Goal: Task Accomplishment & Management: Use online tool/utility

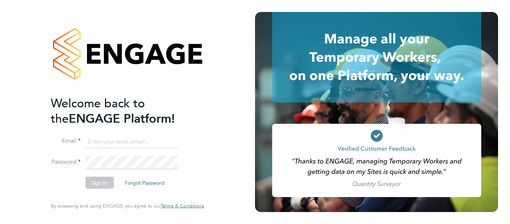
type input "[EMAIL_ADDRESS][DOMAIN_NAME]"
click at [102, 184] on button "Sign In" at bounding box center [99, 183] width 28 height 12
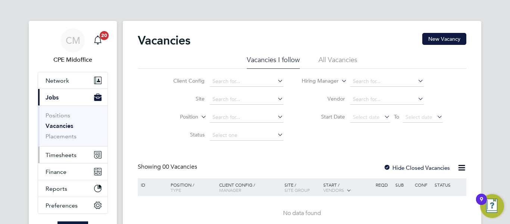
click at [59, 156] on span "Timesheets" at bounding box center [61, 154] width 31 height 7
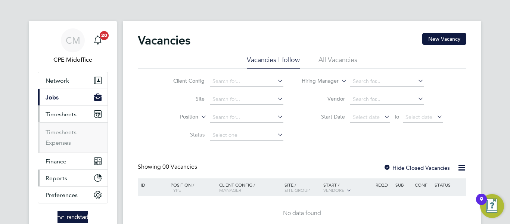
scroll to position [37, 0]
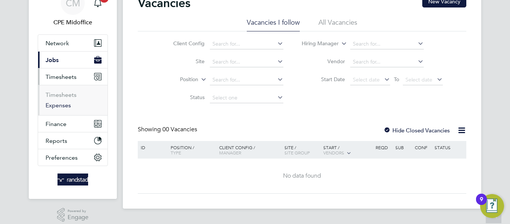
click at [60, 106] on link "Expenses" at bounding box center [58, 105] width 25 height 7
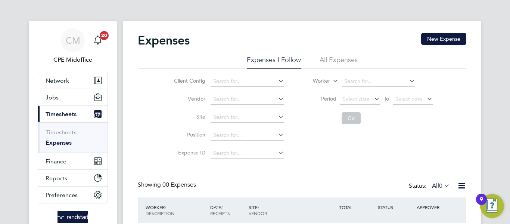
click at [340, 57] on li "All Expenses" at bounding box center [338, 61] width 38 height 13
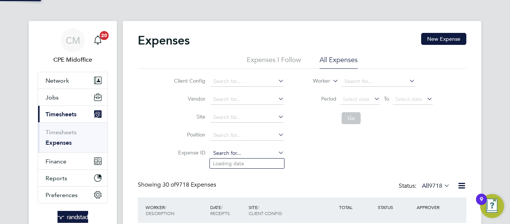
click at [230, 152] on input at bounding box center [247, 153] width 74 height 10
paste input "1824000"
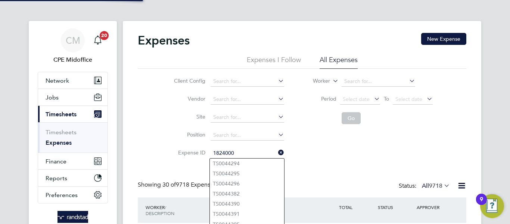
type input "TS0044294"
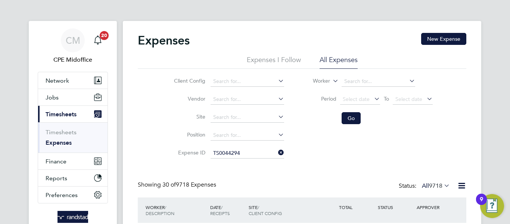
click at [277, 152] on icon at bounding box center [277, 152] width 0 height 10
click at [239, 151] on input at bounding box center [247, 153] width 74 height 10
paste input "1824000"
click at [238, 163] on b "1824000" at bounding box center [229, 163] width 21 height 6
type input "TS1824000"
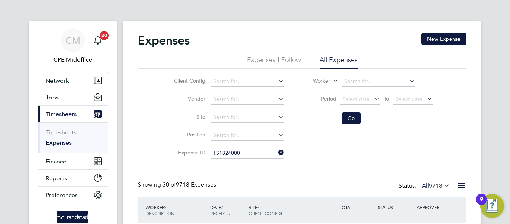
click at [363, 116] on li "Go" at bounding box center [367, 117] width 149 height 19
click at [352, 115] on button "Go" at bounding box center [350, 118] width 19 height 12
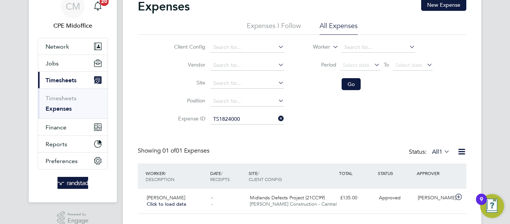
scroll to position [51, 0]
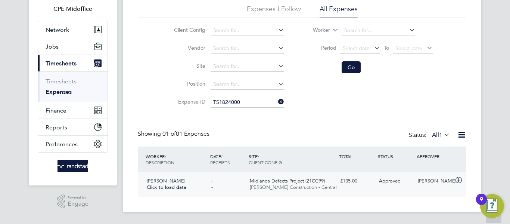
click at [310, 183] on span "Midlands Defects Project (21CC99)" at bounding box center [287, 180] width 75 height 6
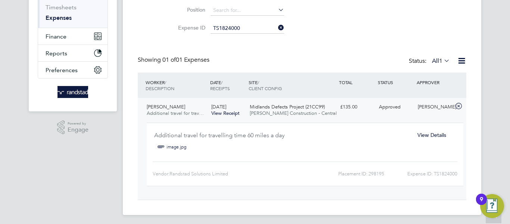
scroll to position [125, 0]
click at [432, 131] on span "View Details" at bounding box center [431, 134] width 29 height 7
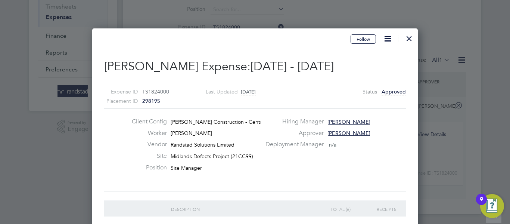
scroll to position [583, 326]
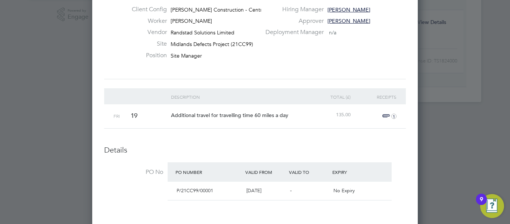
click at [212, 112] on span "Additional travel for travelling time 60 miles a day" at bounding box center [229, 115] width 117 height 7
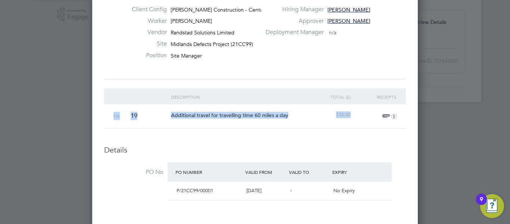
click at [212, 112] on span "Additional travel for travelling time 60 miles a day" at bounding box center [229, 115] width 117 height 7
click at [209, 113] on span "Additional travel for travelling time 60 miles a day" at bounding box center [229, 115] width 117 height 7
drag, startPoint x: 166, startPoint y: 116, endPoint x: 290, endPoint y: 110, distance: 124.4
click at [293, 110] on div "Fri 19 Additional travel for travelling time 60 miles a day 135.00 1" at bounding box center [255, 116] width 302 height 24
copy span "Additional travel for travelling time 60 miles a day"
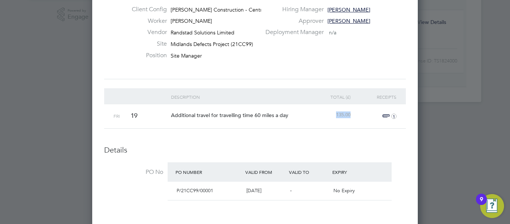
drag, startPoint x: 336, startPoint y: 115, endPoint x: 357, endPoint y: 112, distance: 20.7
click at [357, 112] on div "Fri 19 Additional travel for travelling time 60 miles a day 135.00 1" at bounding box center [255, 116] width 302 height 24
copy span "135.00"
click at [390, 115] on span "1" at bounding box center [388, 116] width 16 height 9
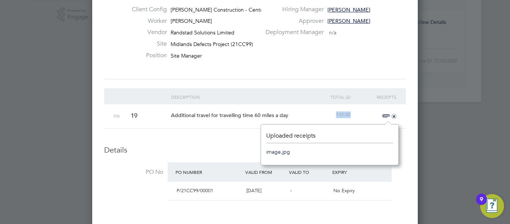
click at [272, 152] on link "image.jpg" at bounding box center [278, 151] width 24 height 11
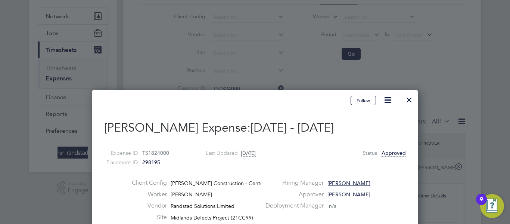
scroll to position [51, 0]
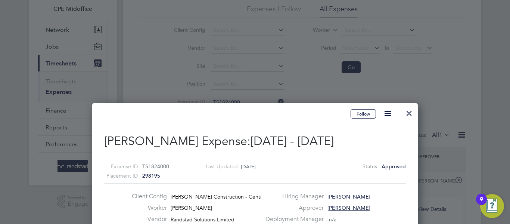
click at [409, 113] on div at bounding box center [408, 110] width 13 height 13
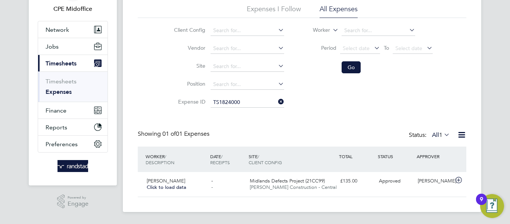
scroll to position [19, 91]
click at [277, 99] on icon at bounding box center [277, 101] width 0 height 10
click at [253, 102] on input at bounding box center [247, 102] width 74 height 10
paste input "1825301"
click at [251, 110] on li "TS 1825301" at bounding box center [247, 112] width 74 height 10
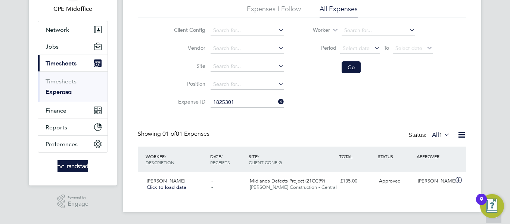
type input "TS1825301"
click at [354, 67] on button "Go" at bounding box center [350, 67] width 19 height 12
click at [266, 182] on span "Hexham Road (22CB02)" at bounding box center [284, 180] width 69 height 6
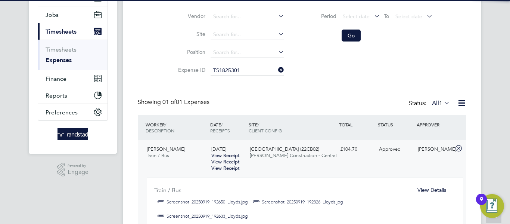
scroll to position [125, 0]
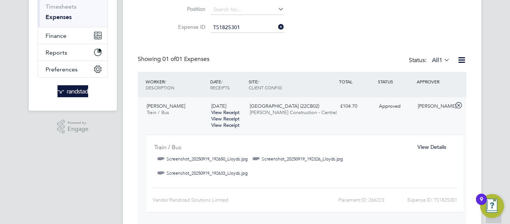
click at [440, 146] on span "View Details" at bounding box center [431, 146] width 29 height 7
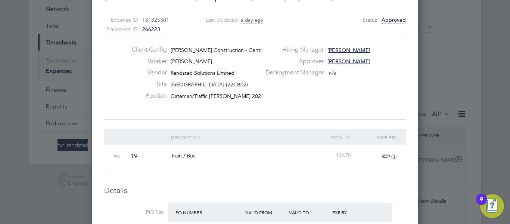
scroll to position [112, 0]
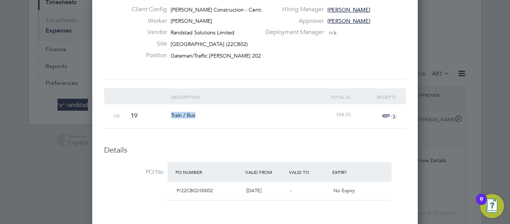
drag, startPoint x: 165, startPoint y: 116, endPoint x: 205, endPoint y: 114, distance: 40.3
click at [205, 114] on div "Fri 19 Train / Bus 104.70 3" at bounding box center [255, 116] width 302 height 24
copy span "Train / Bus"
drag, startPoint x: 331, startPoint y: 115, endPoint x: 355, endPoint y: 116, distance: 24.3
click at [355, 116] on div "Fri 19 Train / Bus 104.70 3" at bounding box center [255, 116] width 302 height 24
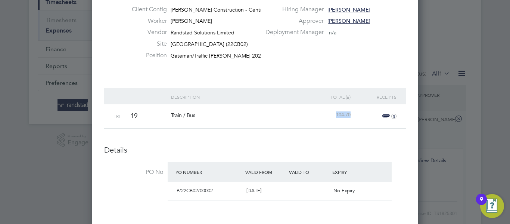
copy span "104.70"
click at [390, 116] on span "3" at bounding box center [388, 116] width 16 height 9
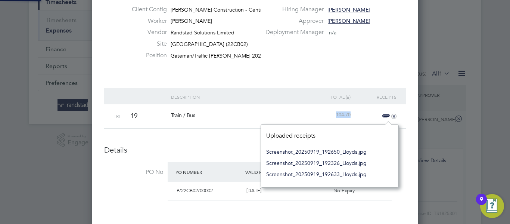
scroll to position [9, 17]
click at [328, 150] on link "Screenshot_20250919_192650_Lloyds.jpg" at bounding box center [316, 151] width 100 height 11
click at [339, 163] on link "Screenshot_20250919_192326_Lloyds.jpg" at bounding box center [316, 162] width 100 height 11
click at [339, 170] on link "Screenshot_20250919_192633_Lloyds.jpg" at bounding box center [316, 173] width 100 height 11
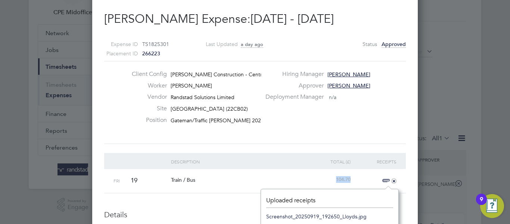
scroll to position [0, 0]
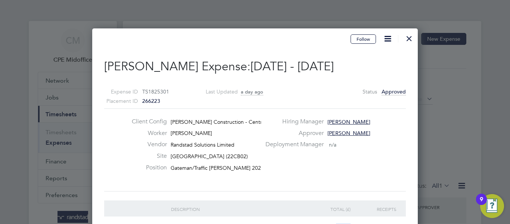
click at [411, 39] on div at bounding box center [408, 36] width 13 height 13
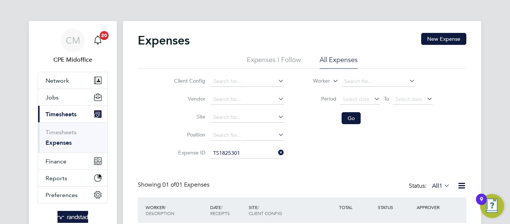
scroll to position [19, 91]
click at [277, 150] on icon at bounding box center [277, 152] width 0 height 10
click at [240, 149] on input at bounding box center [247, 153] width 74 height 10
paste input "1825316"
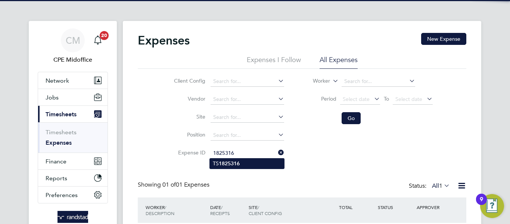
click at [246, 163] on li "TS 1825316" at bounding box center [247, 163] width 74 height 10
type input "TS1825316"
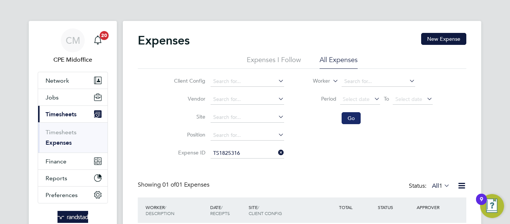
click at [356, 119] on button "Go" at bounding box center [350, 118] width 19 height 12
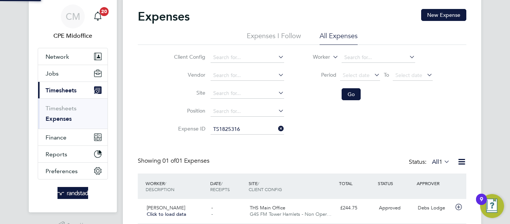
scroll to position [51, 0]
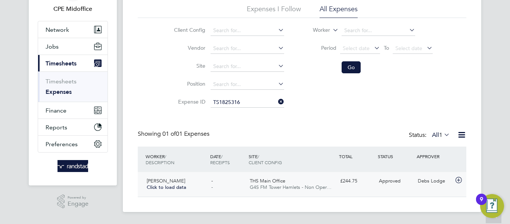
click at [276, 185] on span "G4S FM Tower Hamlets - Non Oper…" at bounding box center [291, 187] width 82 height 6
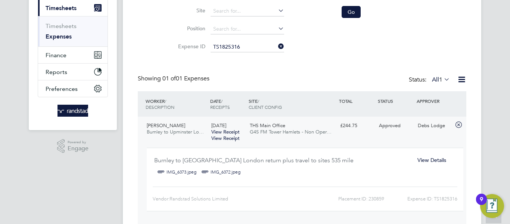
scroll to position [125, 0]
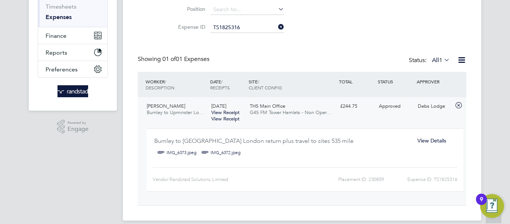
click at [419, 139] on span "View Details" at bounding box center [431, 140] width 29 height 7
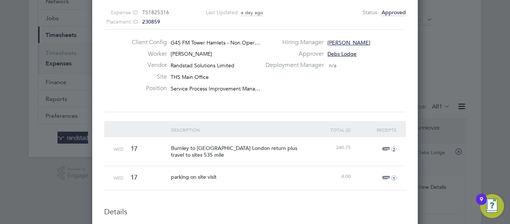
scroll to position [80, 0]
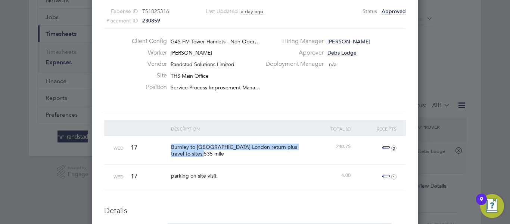
drag, startPoint x: 172, startPoint y: 148, endPoint x: 203, endPoint y: 157, distance: 32.8
click at [203, 157] on div "Burnley to Upminster London return plus travel to sites 535 mile" at bounding box center [238, 150] width 138 height 28
copy span "Burnley to Upminster London return plus travel to sites 535 mile"
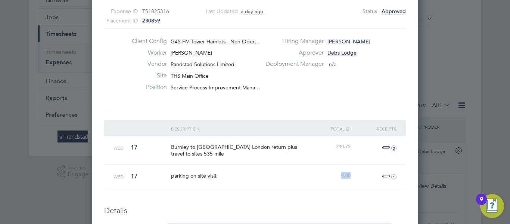
drag, startPoint x: 335, startPoint y: 171, endPoint x: 363, endPoint y: 172, distance: 28.0
click at [363, 172] on div "Wed 17 parking on site visit 4.00 1" at bounding box center [255, 176] width 302 height 24
copy span "4.00"
click at [391, 175] on icon "1" at bounding box center [393, 176] width 5 height 5
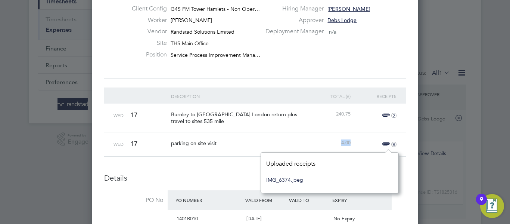
scroll to position [155, 0]
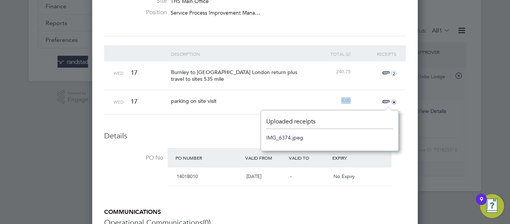
click at [287, 134] on link "IMG_6374.jpeg" at bounding box center [284, 137] width 37 height 11
